Goal: Find specific page/section: Find specific page/section

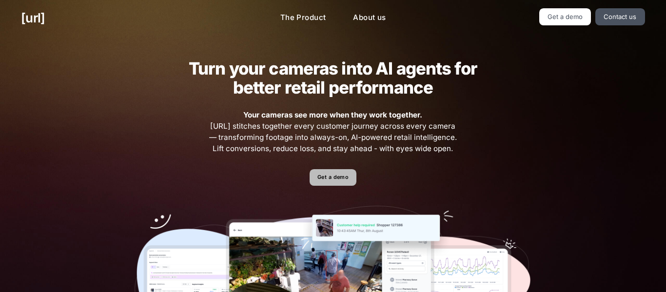
click at [334, 176] on link "Get a demo" at bounding box center [332, 177] width 46 height 17
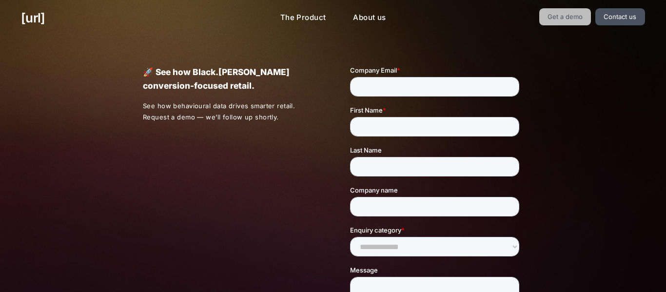
click at [580, 19] on link "Get a demo" at bounding box center [565, 16] width 52 height 17
click at [616, 14] on link "Contact us" at bounding box center [620, 16] width 50 height 17
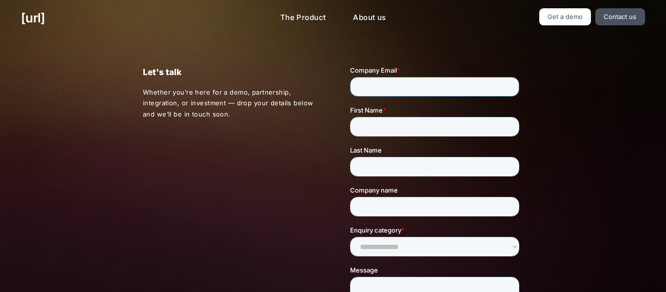
click at [419, 78] on input "Company Email *" at bounding box center [433, 86] width 169 height 19
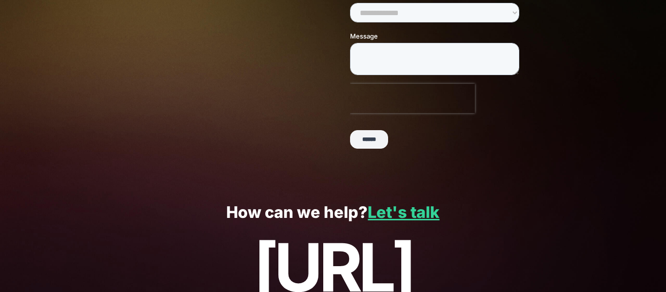
scroll to position [293, 0]
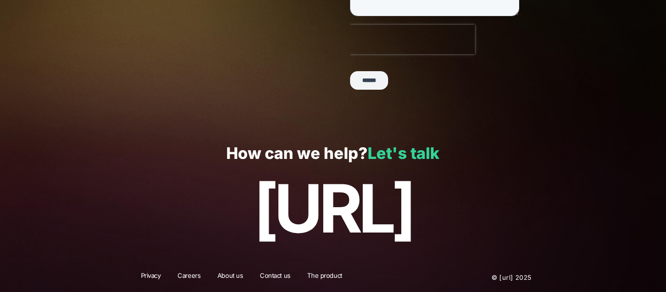
click at [391, 153] on link "Let's talk" at bounding box center [403, 153] width 72 height 19
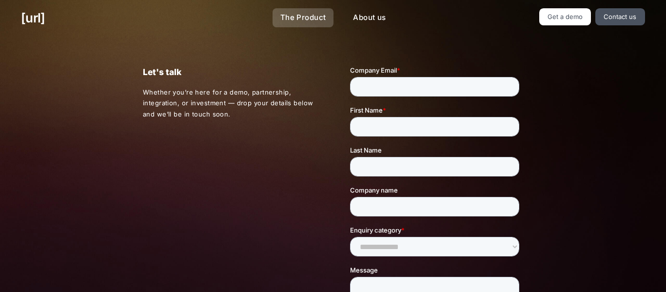
click at [282, 22] on link "The Product" at bounding box center [302, 17] width 61 height 19
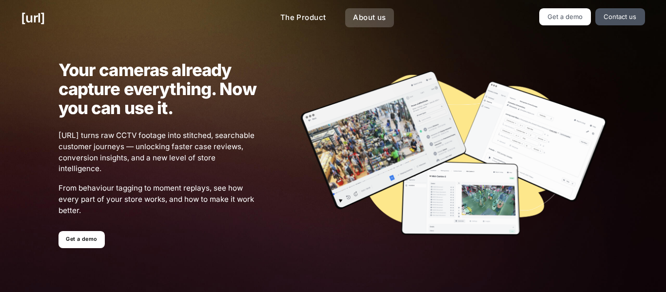
click at [381, 16] on link "About us" at bounding box center [369, 17] width 48 height 19
